Goal: Information Seeking & Learning: Learn about a topic

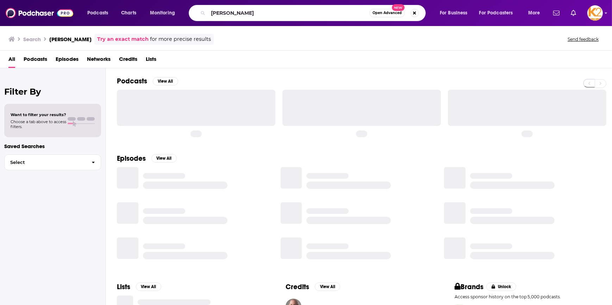
type input "[PERSON_NAME]"
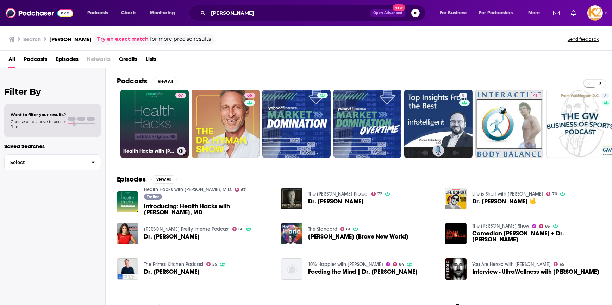
click at [162, 108] on link "67 Health Hacks with [PERSON_NAME], M.D." at bounding box center [154, 124] width 68 height 68
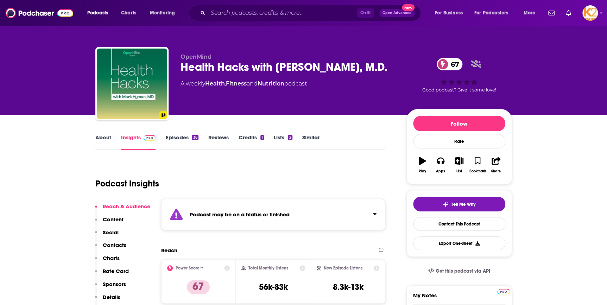
click at [104, 138] on link "About" at bounding box center [103, 142] width 16 height 16
click at [98, 10] on span "Podcasts" at bounding box center [97, 13] width 21 height 10
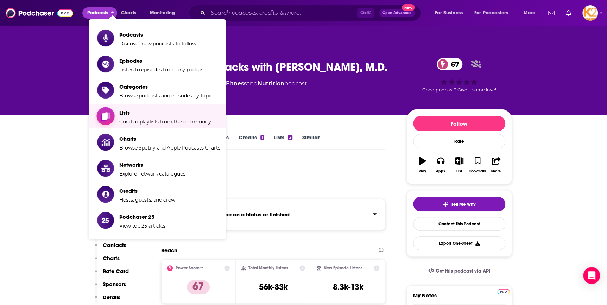
click at [125, 120] on span "Curated playlists from the community" at bounding box center [165, 122] width 92 height 6
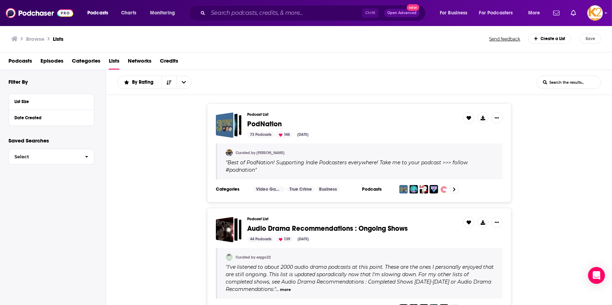
click at [120, 64] on div "Podcasts Episodes Categories Lists Networks Credits" at bounding box center [307, 62] width 598 height 14
click at [603, 13] on div "Podcasts Charts Monitoring Ctrl K Open Advanced New For Business For Podcasters…" at bounding box center [306, 13] width 612 height 26
click at [605, 11] on icon "Show profile menu" at bounding box center [605, 13] width 3 height 4
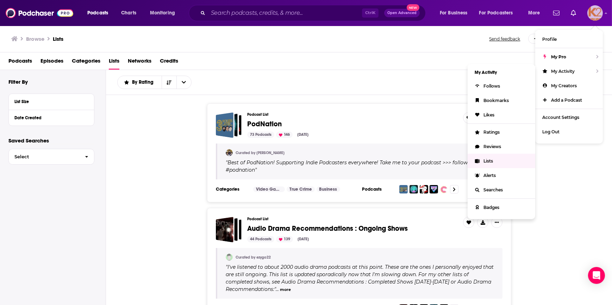
click at [486, 162] on span "Lists" at bounding box center [488, 160] width 10 height 5
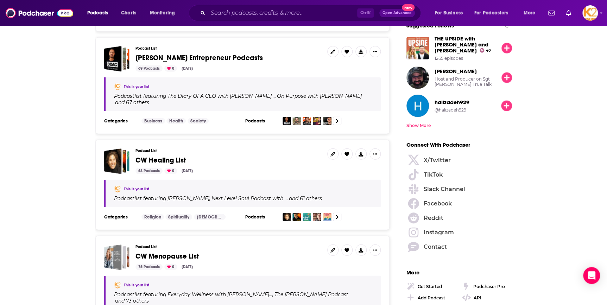
scroll to position [864, 0]
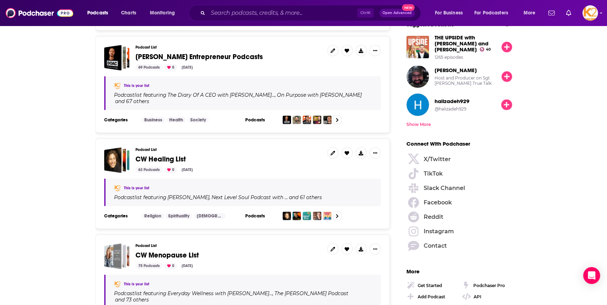
click at [147, 155] on span "CW Healing List" at bounding box center [161, 159] width 50 height 9
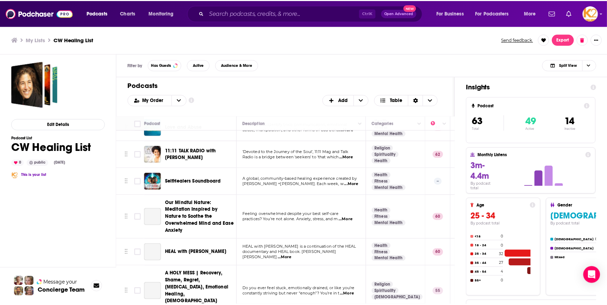
scroll to position [352, 0]
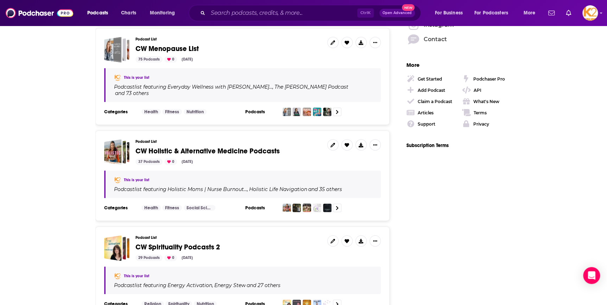
scroll to position [1088, 0]
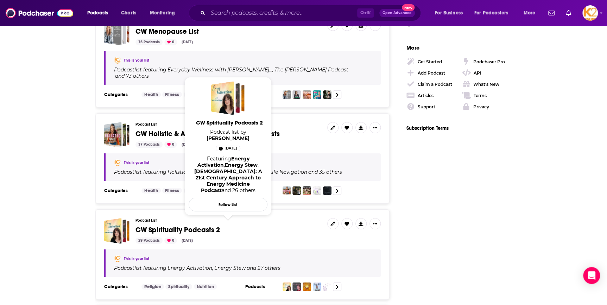
click at [201, 226] on span "CW Spirituality Podcasts 2" at bounding box center [178, 230] width 84 height 9
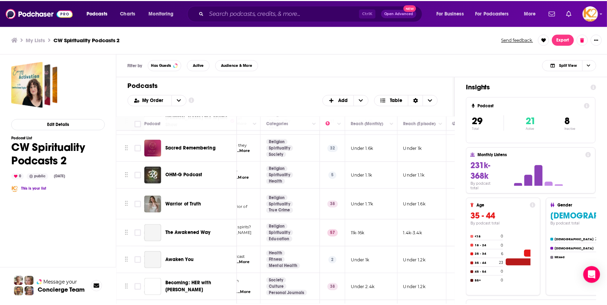
scroll to position [448, 106]
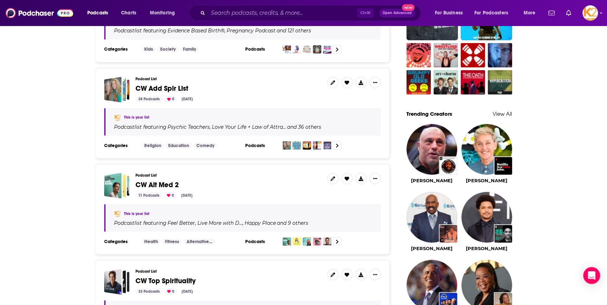
scroll to position [576, 0]
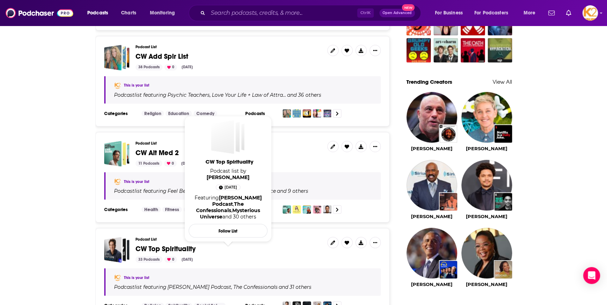
click at [166, 246] on span "CW Top Spirituality" at bounding box center [166, 248] width 60 height 9
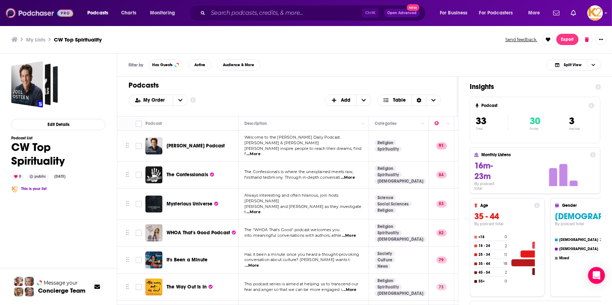
click at [32, 15] on img at bounding box center [40, 12] width 68 height 13
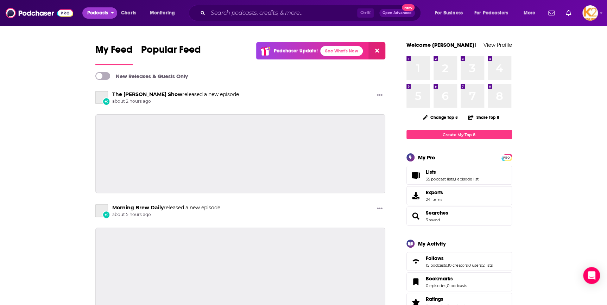
click at [100, 10] on span "Podcasts" at bounding box center [97, 13] width 21 height 10
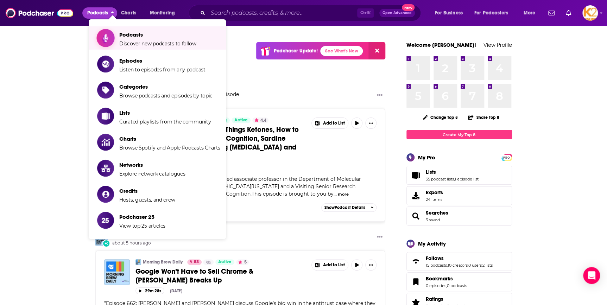
click at [139, 38] on span "Podcasts Discover new podcasts to follow" at bounding box center [157, 38] width 77 height 18
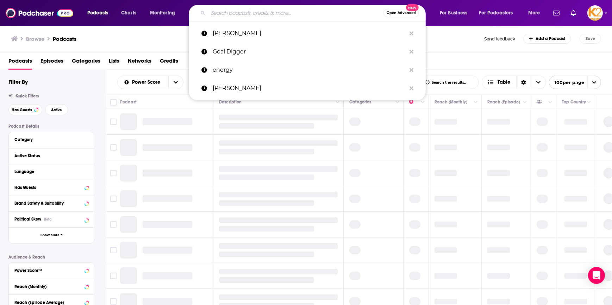
click at [306, 18] on input "Search podcasts, credits, & more..." at bounding box center [295, 12] width 175 height 11
click at [278, 38] on p "[PERSON_NAME]" at bounding box center [309, 33] width 193 height 18
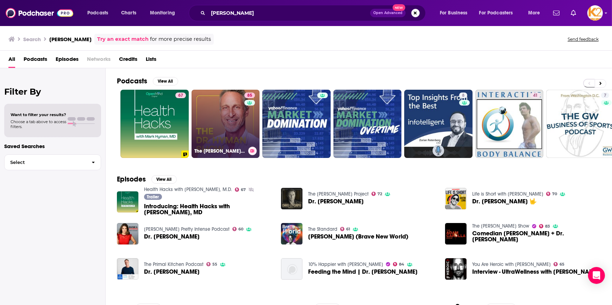
click at [212, 118] on link "85 The [PERSON_NAME] Show" at bounding box center [225, 124] width 68 height 68
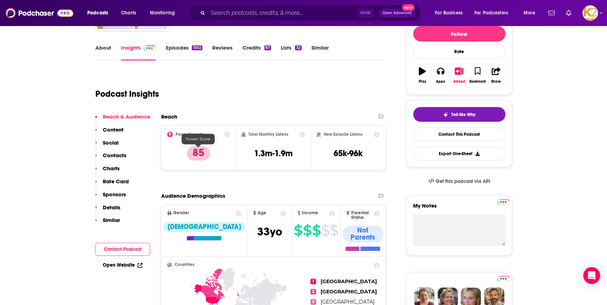
scroll to position [128, 0]
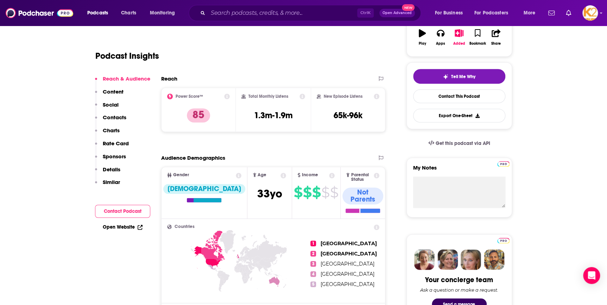
click at [113, 107] on p "Social" at bounding box center [111, 104] width 16 height 7
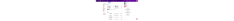
scroll to position [624, 0]
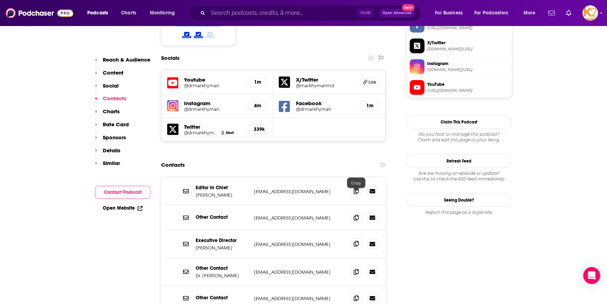
click at [356, 241] on icon at bounding box center [356, 244] width 5 height 6
click at [356, 188] on icon at bounding box center [356, 191] width 5 height 6
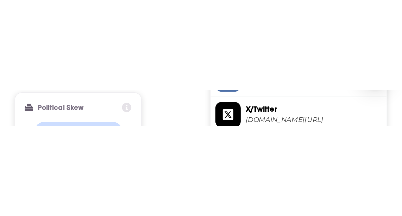
scroll to position [0, 0]
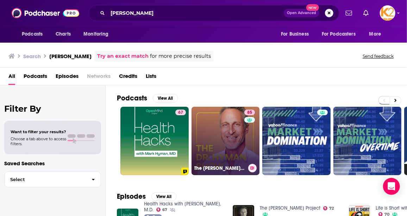
click at [199, 141] on link "85 The [PERSON_NAME] Show" at bounding box center [225, 141] width 68 height 68
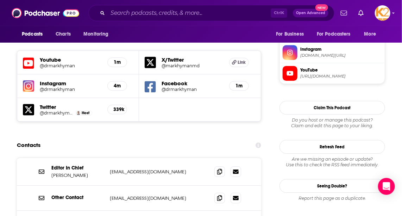
scroll to position [640, 0]
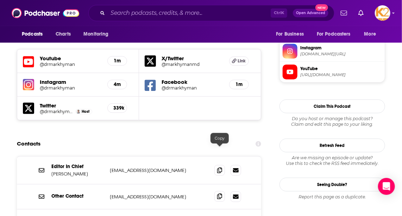
click at [220, 193] on icon at bounding box center [219, 196] width 5 height 6
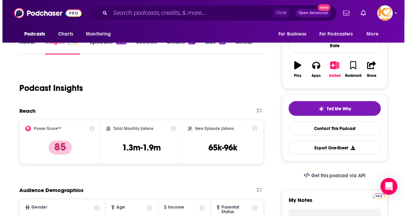
scroll to position [0, 0]
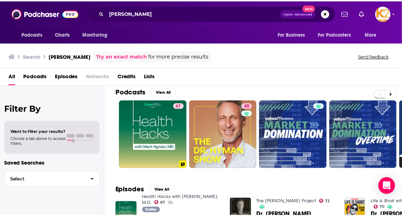
scroll to position [0, 0]
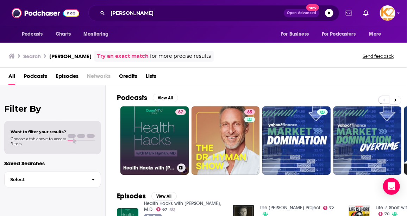
click at [142, 154] on link "67 Health Hacks with [PERSON_NAME], M.D." at bounding box center [154, 140] width 68 height 68
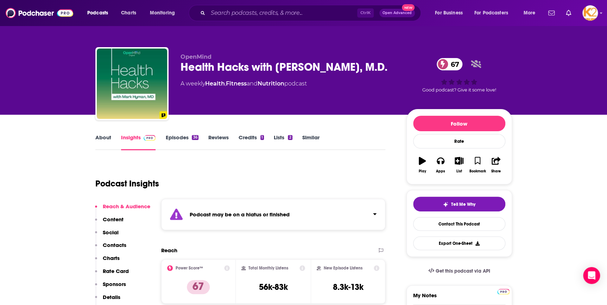
click at [101, 141] on link "About" at bounding box center [103, 142] width 16 height 16
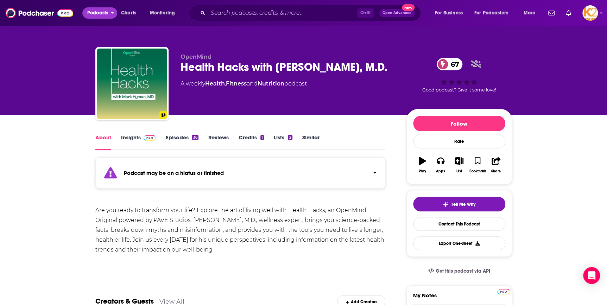
click at [99, 12] on span "Podcasts" at bounding box center [97, 13] width 21 height 10
